Goal: Information Seeking & Learning: Check status

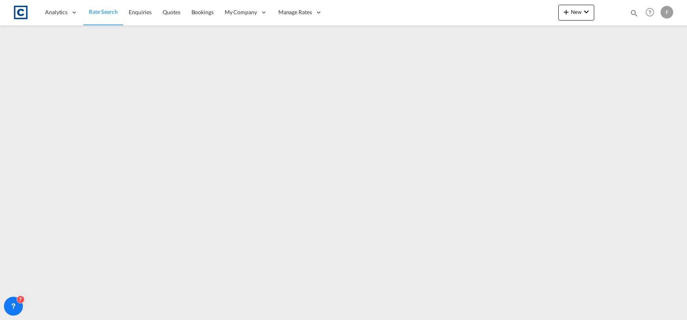
select select "Quotes"
click at [630, 13] on md-icon "icon-magnify" at bounding box center [634, 13] width 9 height 9
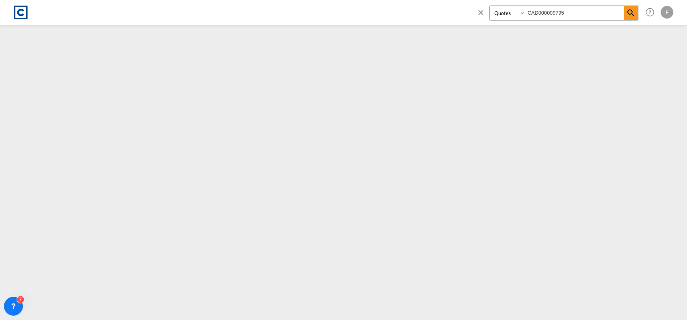
click at [611, 14] on input "CAD000009795" at bounding box center [574, 13] width 98 height 14
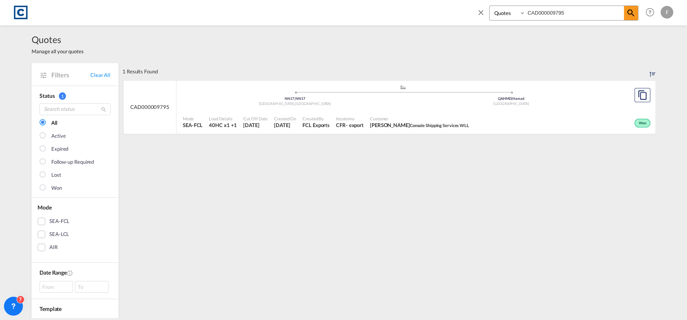
click at [562, 114] on div "Won" at bounding box center [562, 122] width 180 height 20
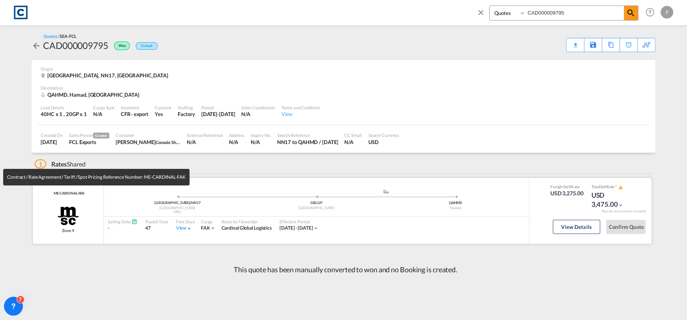
click at [70, 192] on span "ME-CARDINAL-FAK" at bounding box center [68, 193] width 33 height 5
copy div "ME-CARDINAL-FAK"
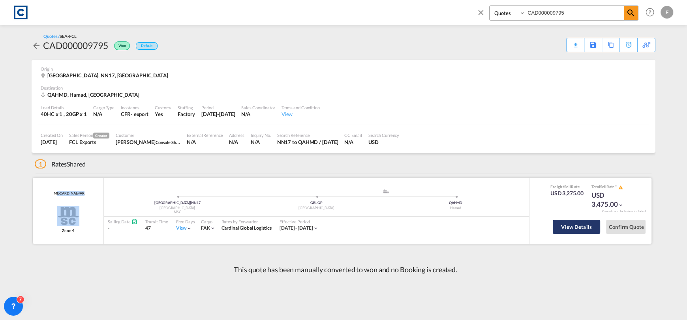
click at [585, 225] on button "View Details" at bounding box center [576, 227] width 47 height 14
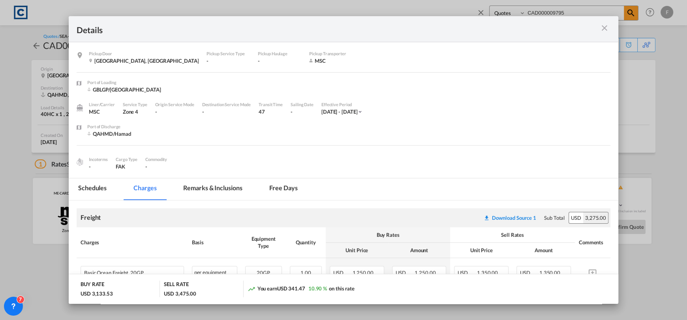
click at [656, 120] on div "Details Pickup Door [GEOGRAPHIC_DATA], [GEOGRAPHIC_DATA] Pickup Service Type - …" at bounding box center [343, 160] width 687 height 320
click at [602, 25] on md-icon "icon-close m-3 fg-AAA8AD cursor" at bounding box center [604, 27] width 9 height 9
